Goal: Task Accomplishment & Management: Complete application form

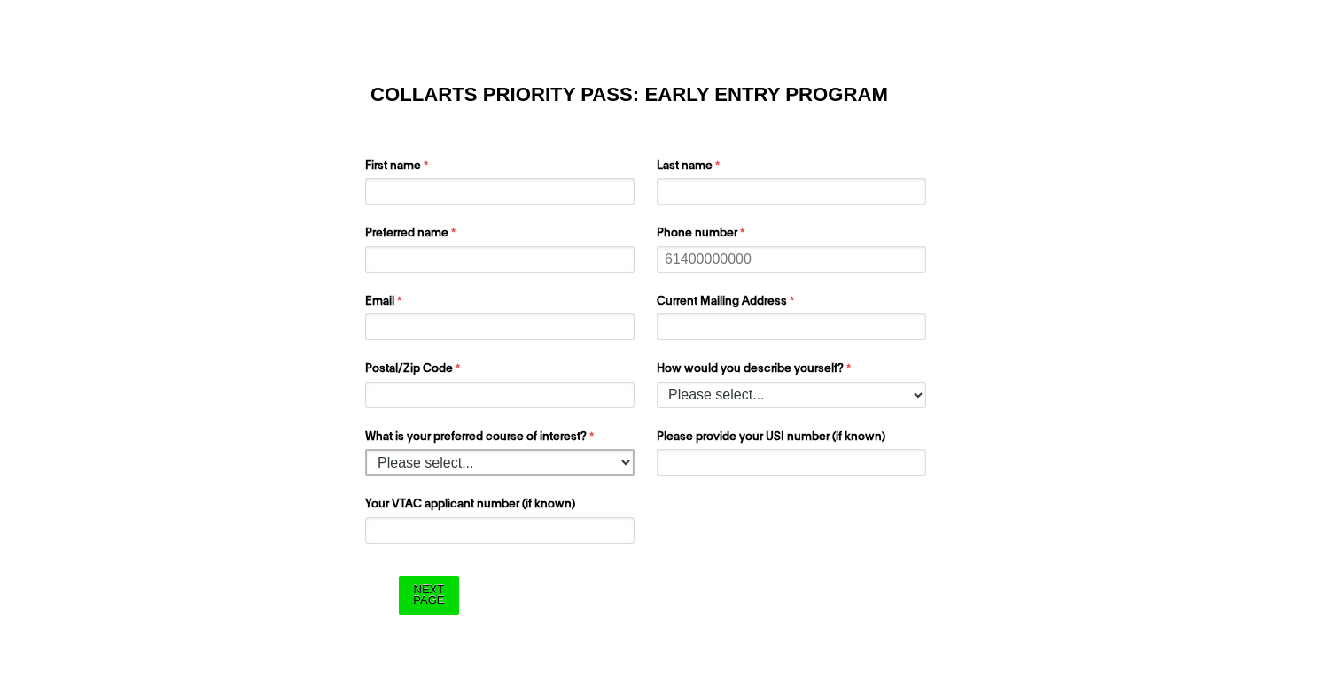
click at [501, 458] on select "Please select... 2D Animation Acting Audio Engineering Comedy Digital & Social …" at bounding box center [499, 462] width 269 height 27
select select "tfa_1220"
click at [365, 449] on select "Please select... 2D Animation Acting Audio Engineering Comedy Digital & Social …" at bounding box center [499, 462] width 269 height 27
click at [734, 374] on label "How would you describe yourself?" at bounding box center [794, 371] width 274 height 21
click at [734, 382] on select "Please select... I’m currently in Year 12 I've completed Year 12 and took a gap…" at bounding box center [791, 395] width 269 height 27
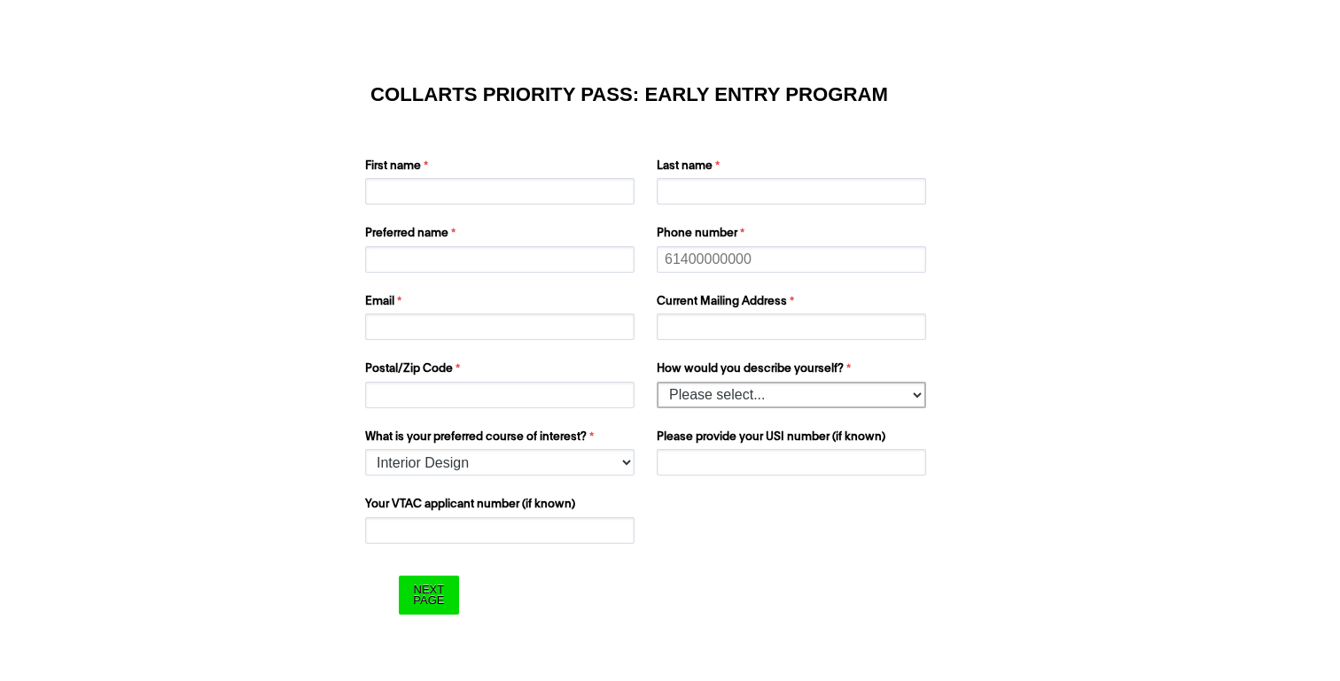
click at [734, 393] on select "Please select... I’m currently in Year 12 I've completed Year 12 and took a gap…" at bounding box center [791, 395] width 269 height 27
select select "tfa_158"
click at [657, 382] on select "Please select... I’m currently in Year 12 I've completed Year 12 and took a gap…" at bounding box center [791, 395] width 269 height 27
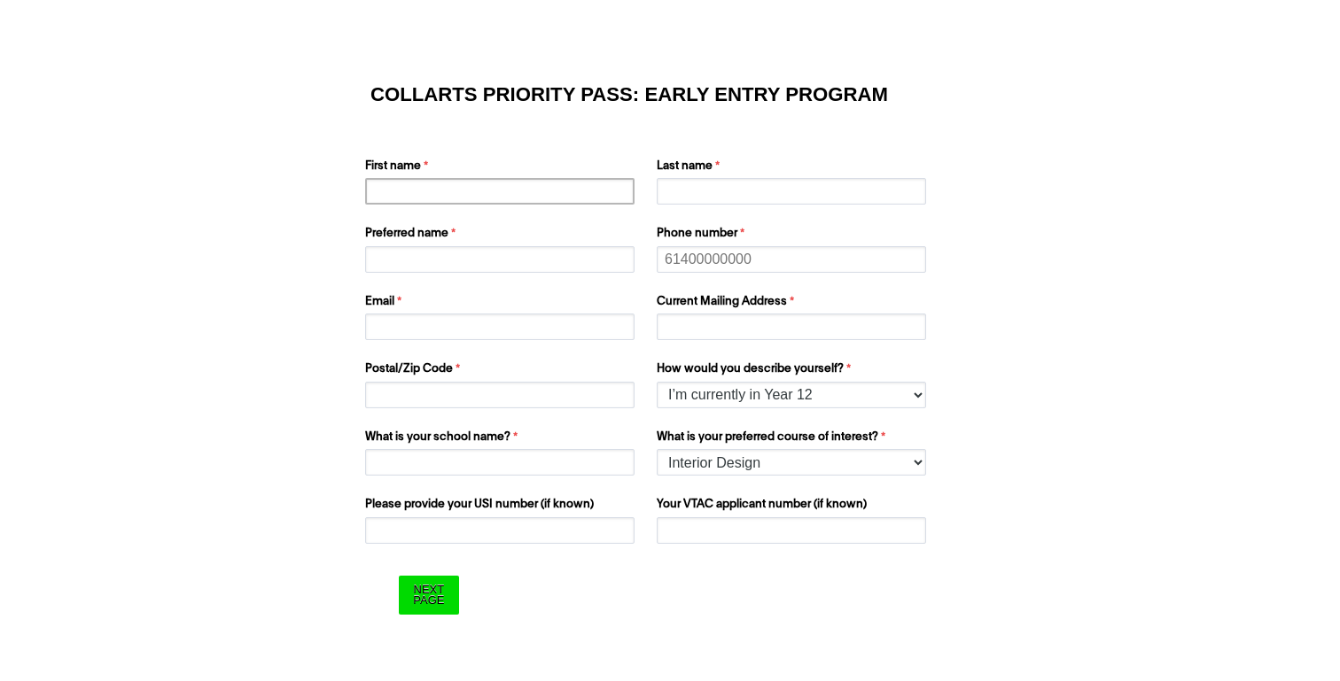
click at [408, 183] on input "First name" at bounding box center [499, 191] width 269 height 27
type input "Ava"
type input "[PERSON_NAME]"
click at [416, 253] on input "Preferred name" at bounding box center [499, 259] width 269 height 27
type input "Ava"
